Goal: Information Seeking & Learning: Check status

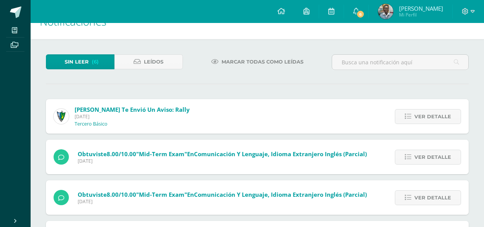
scroll to position [18, 0]
click at [424, 110] on span "Ver detalle" at bounding box center [432, 117] width 37 height 14
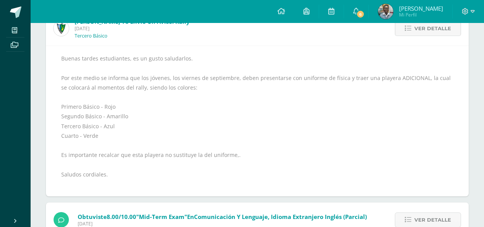
scroll to position [85, 0]
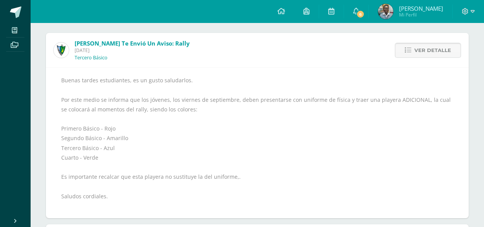
click at [452, 49] on link "Ver detalle" at bounding box center [428, 50] width 66 height 15
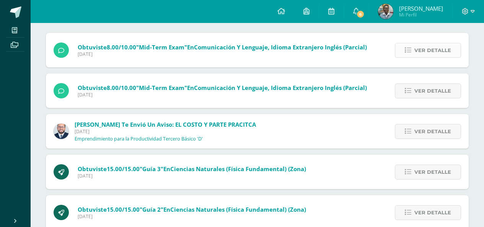
click at [452, 46] on link "Ver detalle" at bounding box center [428, 50] width 66 height 15
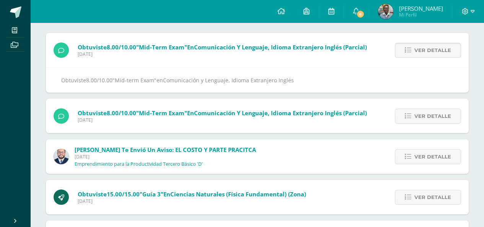
click at [459, 45] on link "Ver detalle" at bounding box center [428, 50] width 66 height 15
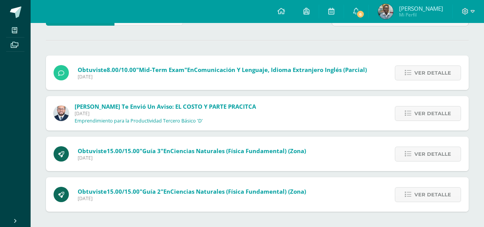
click at [458, 48] on div "Sin leer (5) Leídos Marcar todas como leídas Obtuviste 8.00/10.00 "Mid-term Exa…" at bounding box center [257, 110] width 453 height 231
click at [445, 68] on span "Ver detalle" at bounding box center [432, 73] width 37 height 14
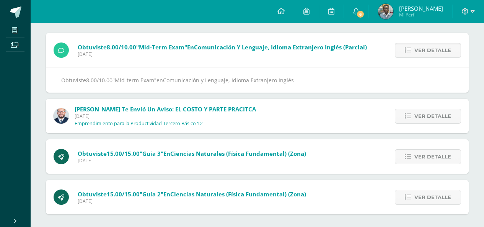
click at [453, 48] on link "Ver detalle" at bounding box center [428, 50] width 66 height 15
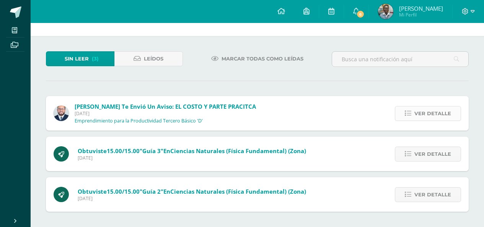
click at [433, 108] on span "Ver detalle" at bounding box center [432, 113] width 37 height 14
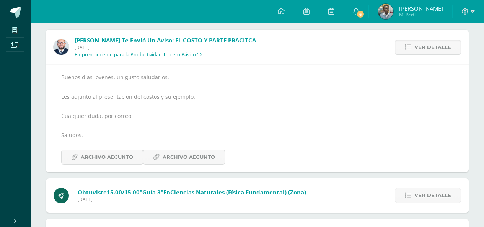
scroll to position [94, 0]
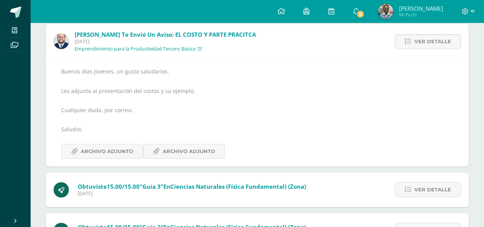
click at [119, 166] on div "Buenos días Jovenes, un gusto saludarlos. Les adjunto al presentación del costo…" at bounding box center [257, 112] width 422 height 108
click at [101, 158] on span "Archivo Adjunto" at bounding box center [107, 151] width 52 height 14
click at [158, 145] on link "Archivo Adjunto" at bounding box center [184, 151] width 82 height 15
click at [425, 43] on span "Ver detalle" at bounding box center [432, 41] width 37 height 14
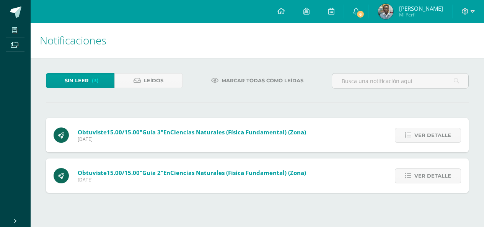
scroll to position [0, 0]
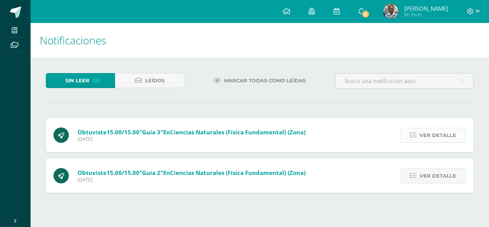
click at [432, 128] on span "Ver detalle" at bounding box center [438, 135] width 37 height 14
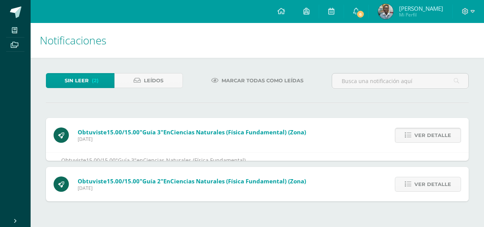
click at [432, 128] on span "Ver detalle" at bounding box center [432, 135] width 37 height 14
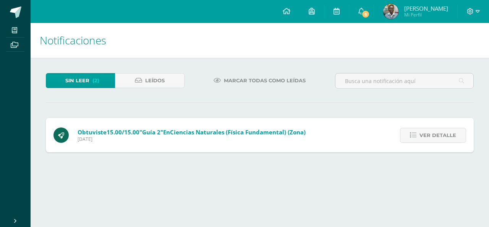
click at [436, 158] on div "Sin leer (2) Leídos Marcar todas como leídas Obtuviste 15.00/15.00 "Guía 3" en …" at bounding box center [260, 113] width 459 height 110
click at [436, 140] on span "Ver detalle" at bounding box center [438, 135] width 37 height 14
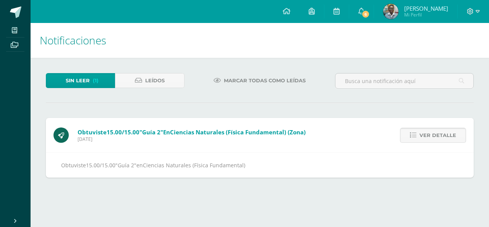
click at [441, 136] on span "Ver detalle" at bounding box center [438, 135] width 37 height 14
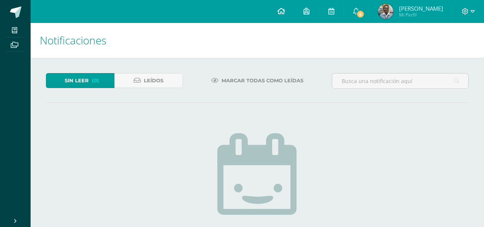
click at [282, 9] on link at bounding box center [281, 11] width 26 height 23
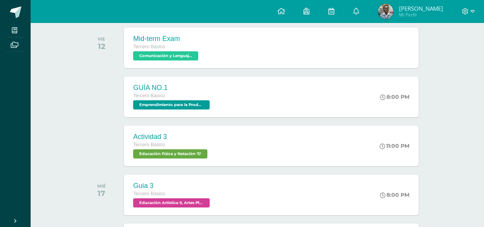
scroll to position [173, 0]
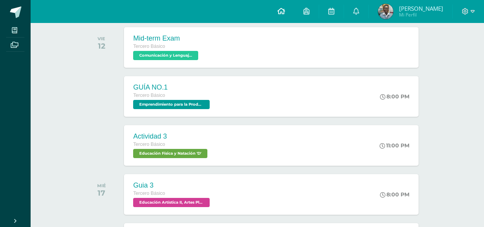
click at [284, 12] on link at bounding box center [281, 11] width 26 height 23
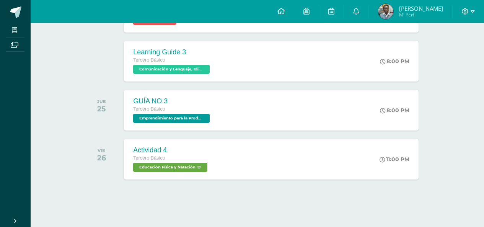
scroll to position [551, 0]
